Goal: Complete application form

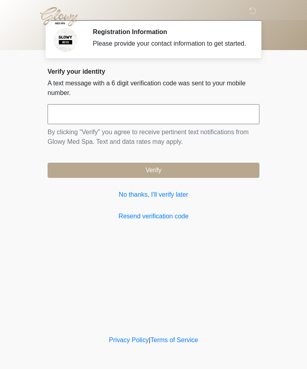
click at [65, 120] on input "text" at bounding box center [154, 114] width 212 height 20
type input "******"
click at [161, 178] on button "Verify" at bounding box center [154, 170] width 212 height 15
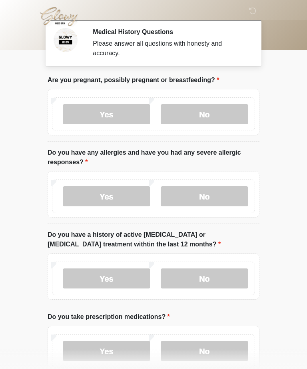
click at [207, 113] on label "No" at bounding box center [205, 114] width 88 height 20
click at [208, 192] on label "No" at bounding box center [205, 196] width 88 height 20
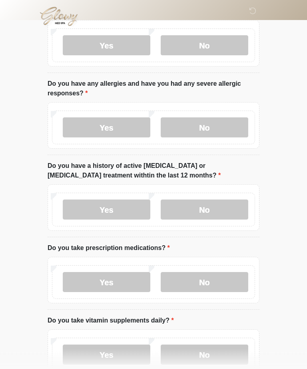
click at [208, 207] on label "No" at bounding box center [205, 210] width 88 height 20
click at [211, 285] on label "No" at bounding box center [205, 282] width 88 height 20
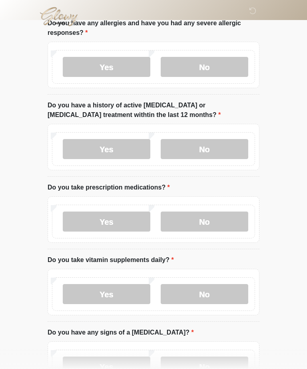
scroll to position [150, 0]
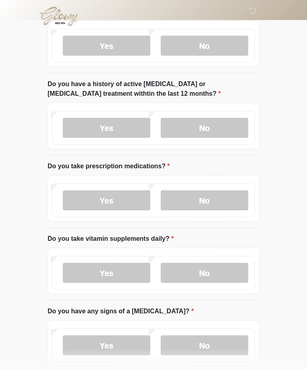
click at [114, 274] on label "Yes" at bounding box center [107, 273] width 88 height 20
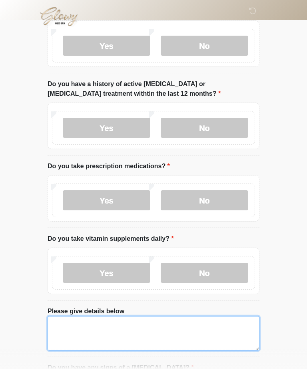
click at [60, 328] on textarea "Please give details below" at bounding box center [154, 333] width 212 height 34
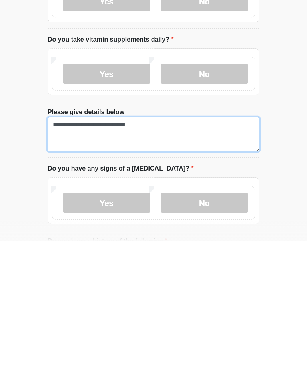
type textarea "**********"
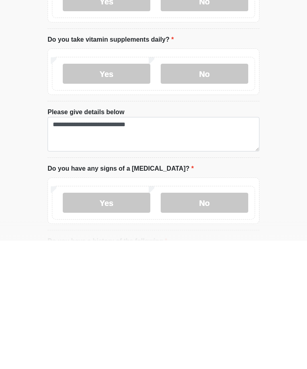
click at [211, 321] on label "No" at bounding box center [205, 331] width 88 height 20
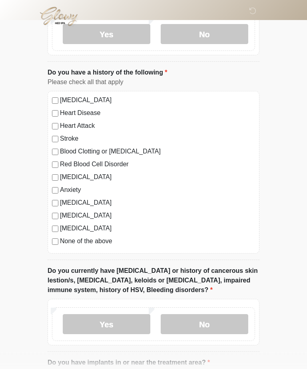
scroll to position [522, 0]
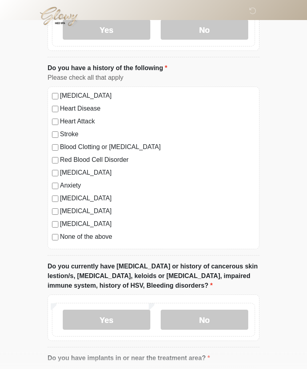
click at [52, 239] on div "None of the above" at bounding box center [153, 237] width 203 height 10
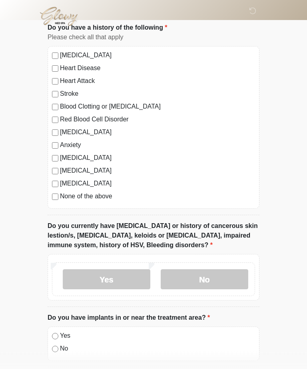
scroll to position [563, 0]
click at [208, 281] on label "No" at bounding box center [205, 279] width 88 height 20
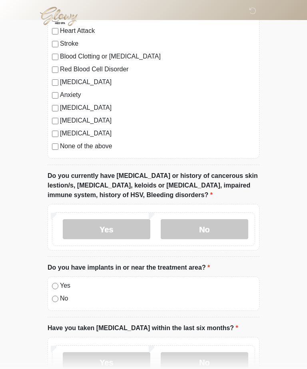
scroll to position [614, 0]
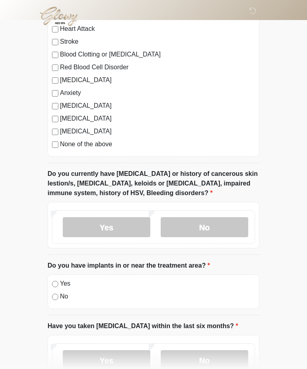
click at [52, 299] on div "No" at bounding box center [153, 297] width 203 height 10
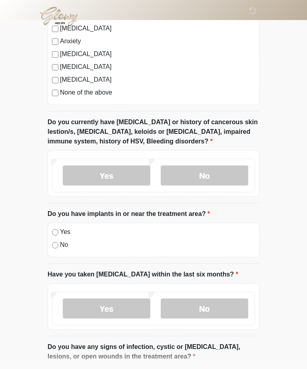
scroll to position [673, 0]
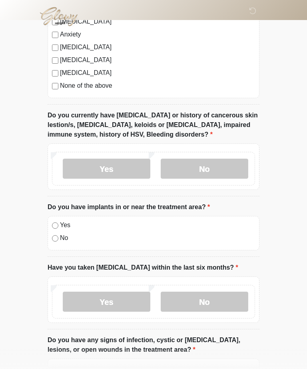
click at [211, 305] on label "No" at bounding box center [205, 301] width 88 height 20
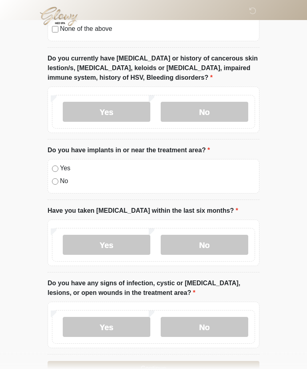
scroll to position [753, 0]
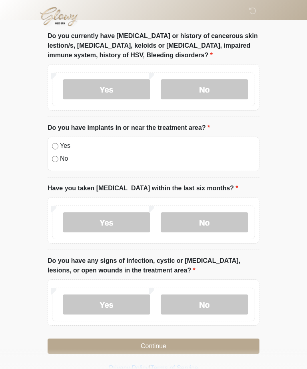
click at [208, 297] on label "No" at bounding box center [205, 304] width 88 height 20
click at [201, 338] on button "Continue" at bounding box center [154, 345] width 212 height 15
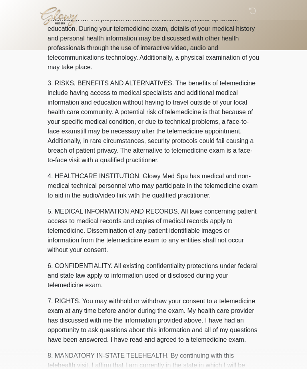
scroll to position [0, 0]
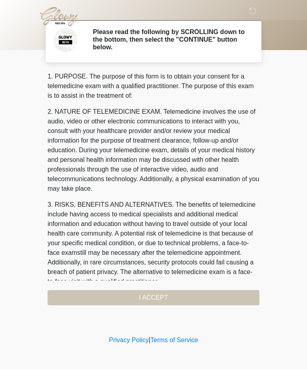
click at [205, 293] on div "1. PURPOSE. The purpose of this form is to obtain your consent for a telemedici…" at bounding box center [154, 188] width 212 height 233
click at [153, 297] on div "1. PURPOSE. The purpose of this form is to obtain your consent for a telemedici…" at bounding box center [154, 188] width 212 height 233
click at [147, 297] on div "1. PURPOSE. The purpose of this form is to obtain your consent for a telemedici…" at bounding box center [154, 188] width 212 height 233
click at [194, 287] on div "1. PURPOSE. The purpose of this form is to obtain your consent for a telemedici…" at bounding box center [154, 188] width 212 height 233
click at [192, 245] on p "3. RISKS, BENEFITS AND ALTERNATIVES. The benefits of telemedicine include havin…" at bounding box center [154, 243] width 212 height 86
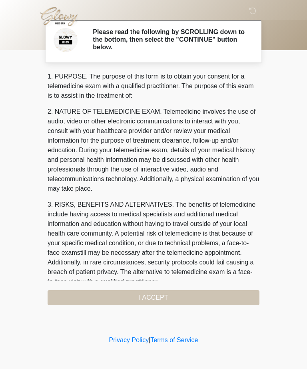
click at [202, 221] on p "3. RISKS, BENEFITS AND ALTERNATIVES. The benefits of telemedicine include havin…" at bounding box center [154, 243] width 212 height 86
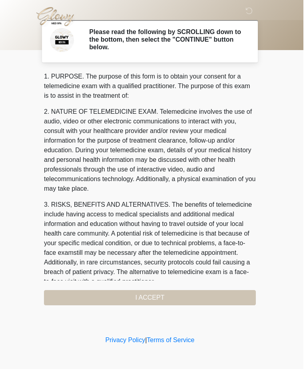
click at [156, 297] on div "1. PURPOSE. The purpose of this form is to obtain your consent for a telemedici…" at bounding box center [154, 188] width 212 height 233
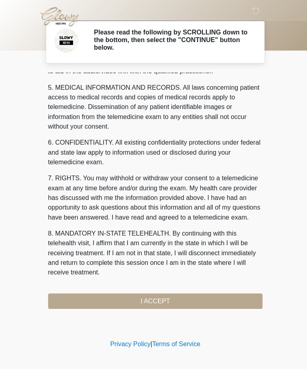
scroll to position [256, 0]
click at [161, 292] on button "I ACCEPT" at bounding box center [154, 297] width 212 height 15
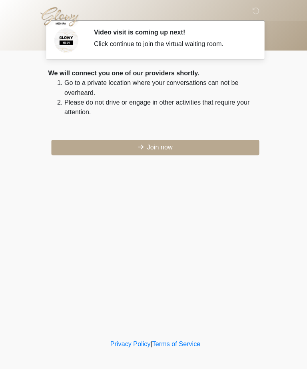
click at [169, 144] on button "Join now" at bounding box center [154, 145] width 206 height 15
